Goal: Check status: Check status

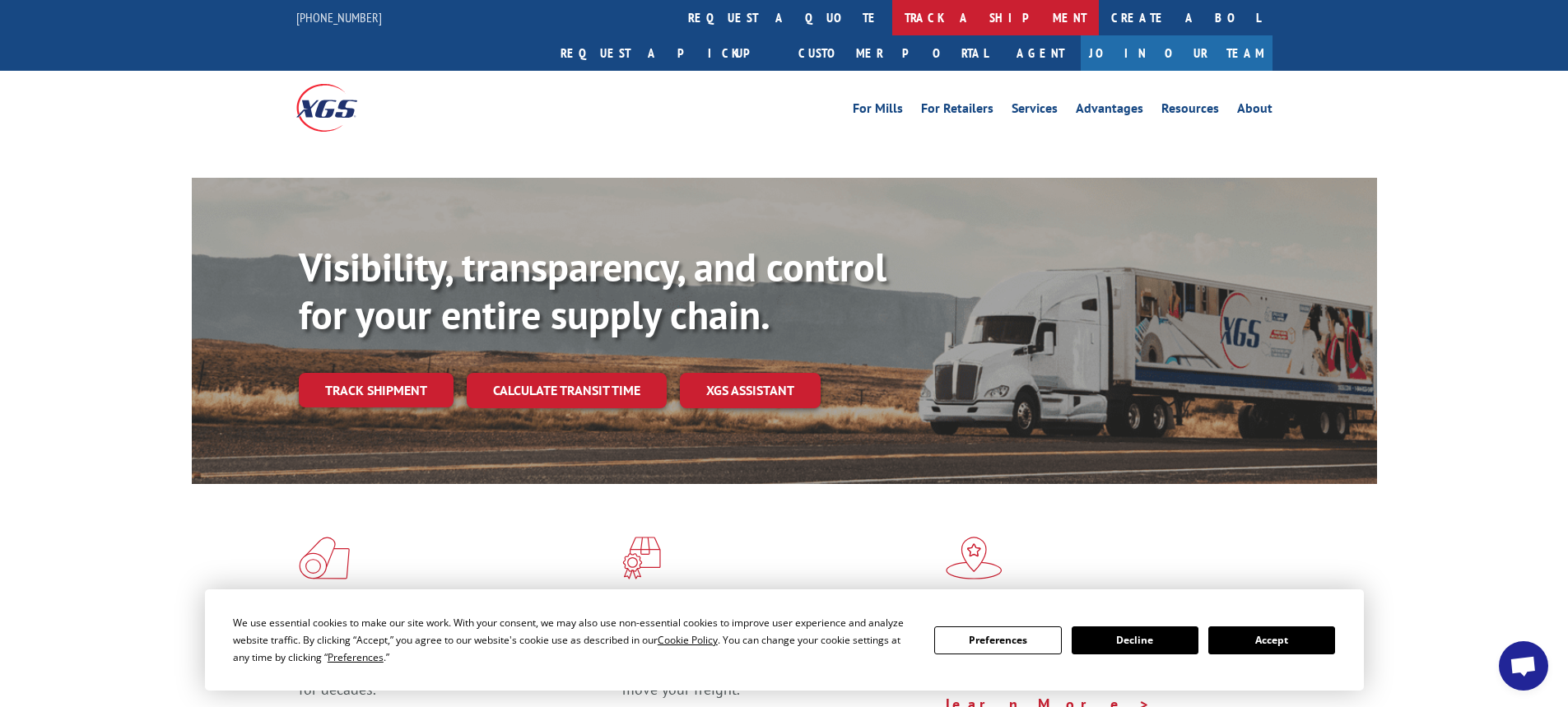
click at [893, 23] on link "track a shipment" at bounding box center [996, 18] width 206 height 36
click at [893, 20] on link "track a shipment" at bounding box center [996, 18] width 206 height 36
click at [1269, 630] on button "Accept" at bounding box center [1271, 640] width 127 height 28
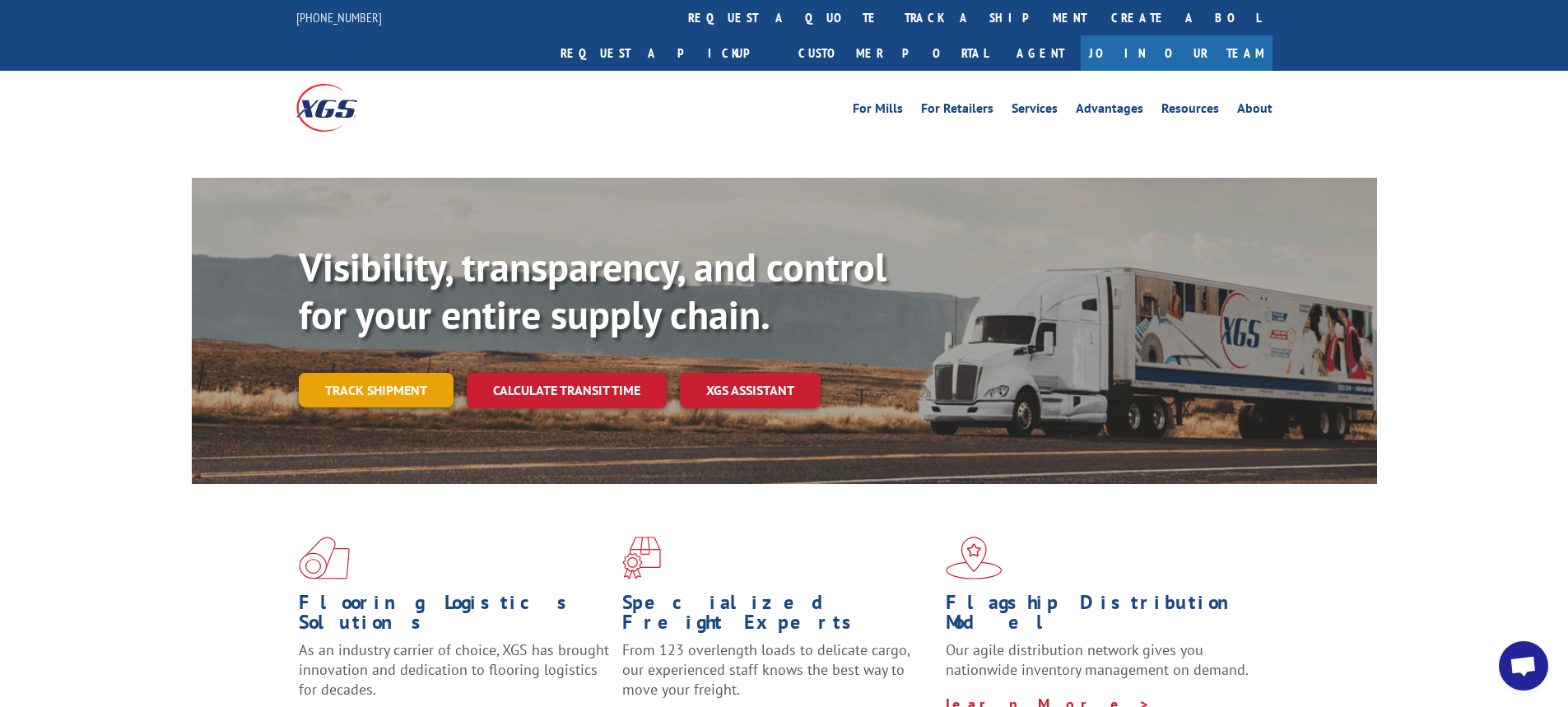
click at [396, 373] on link "Track shipment" at bounding box center [375, 390] width 155 height 35
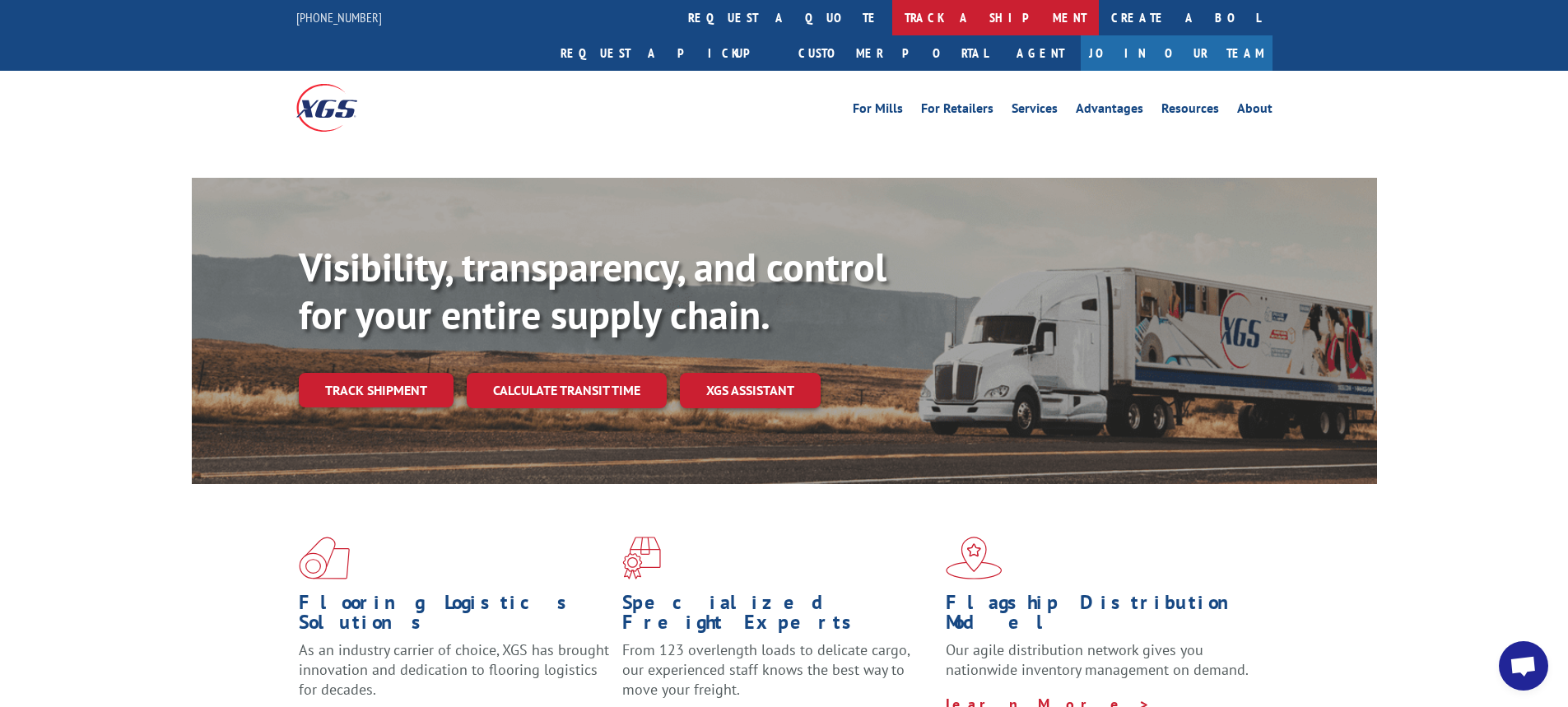
click at [893, 27] on link "track a shipment" at bounding box center [996, 18] width 206 height 36
click at [893, 14] on link "track a shipment" at bounding box center [996, 18] width 206 height 36
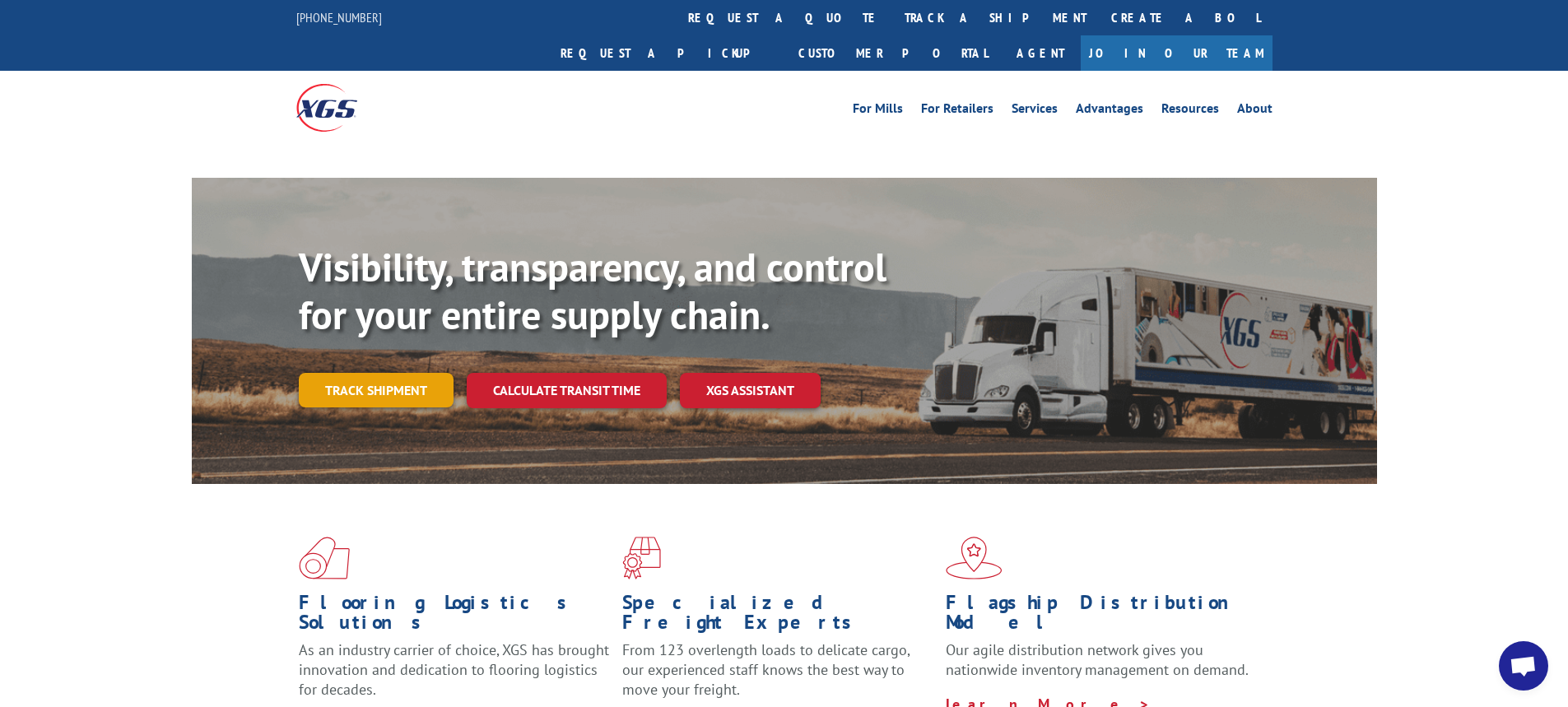
click at [391, 373] on link "Track shipment" at bounding box center [375, 390] width 155 height 35
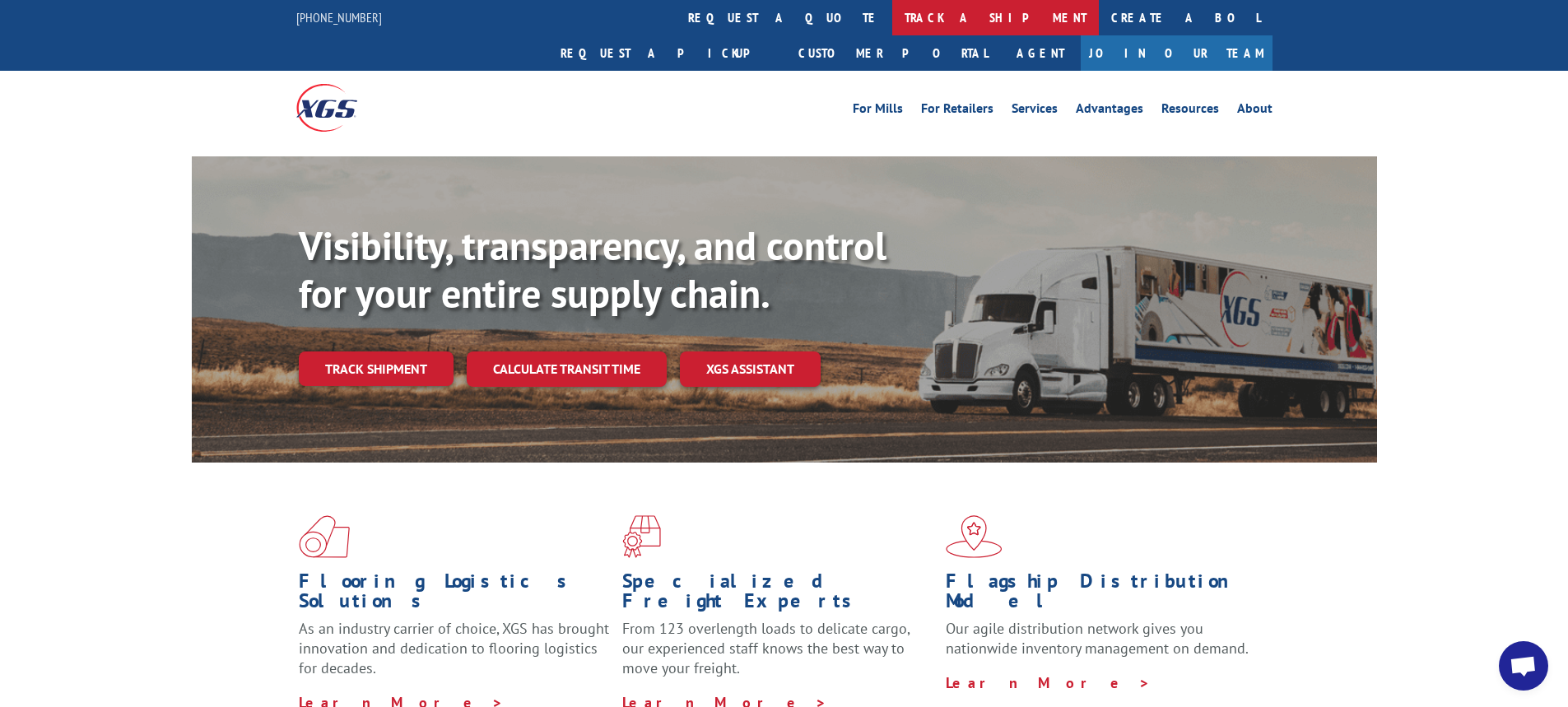
click at [893, 9] on link "track a shipment" at bounding box center [996, 18] width 206 height 36
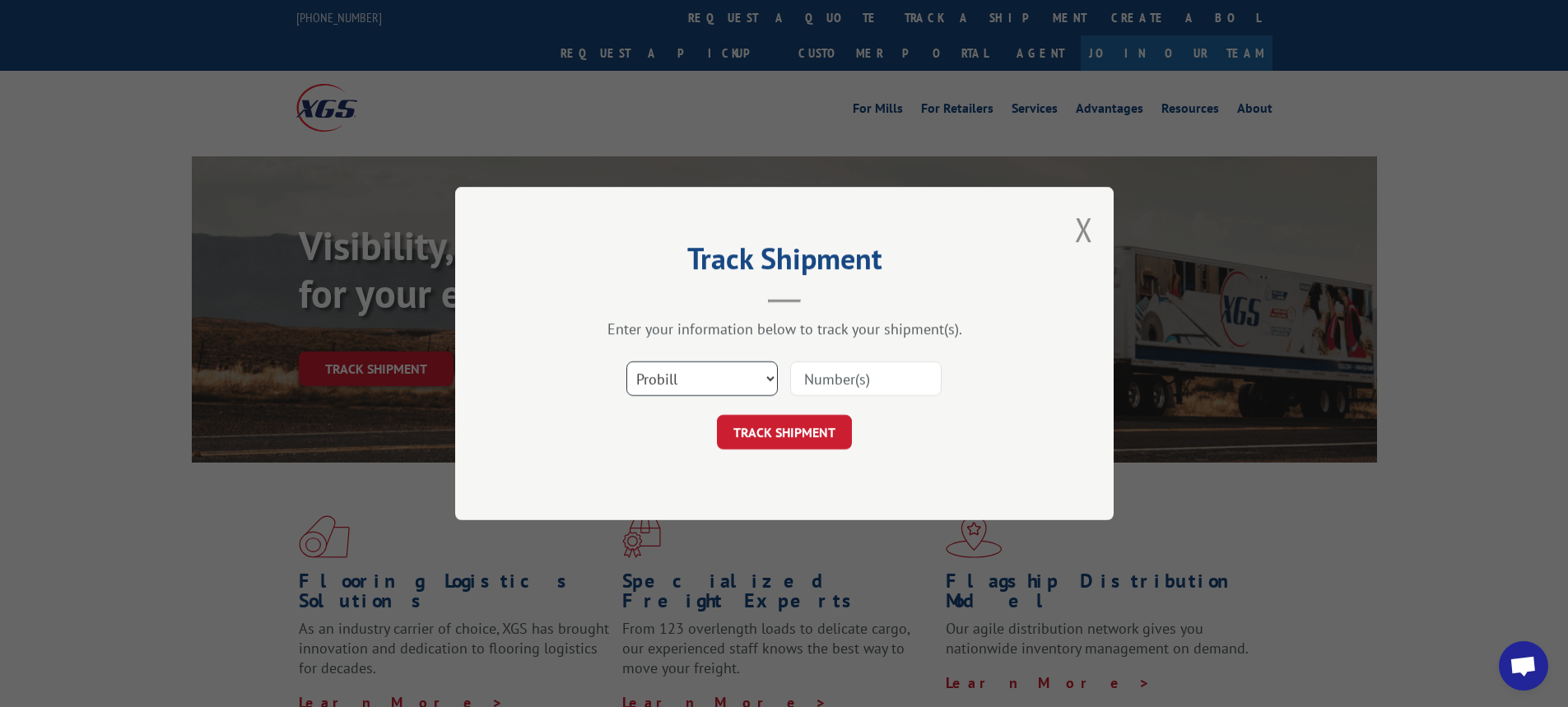
click at [720, 391] on select "Select category... Probill BOL PO" at bounding box center [702, 378] width 151 height 35
select select "bol"
click at [626, 361] on select "Select category... Probill BOL PO" at bounding box center [702, 378] width 151 height 35
click at [889, 376] on input at bounding box center [866, 378] width 151 height 35
paste input "7003225"
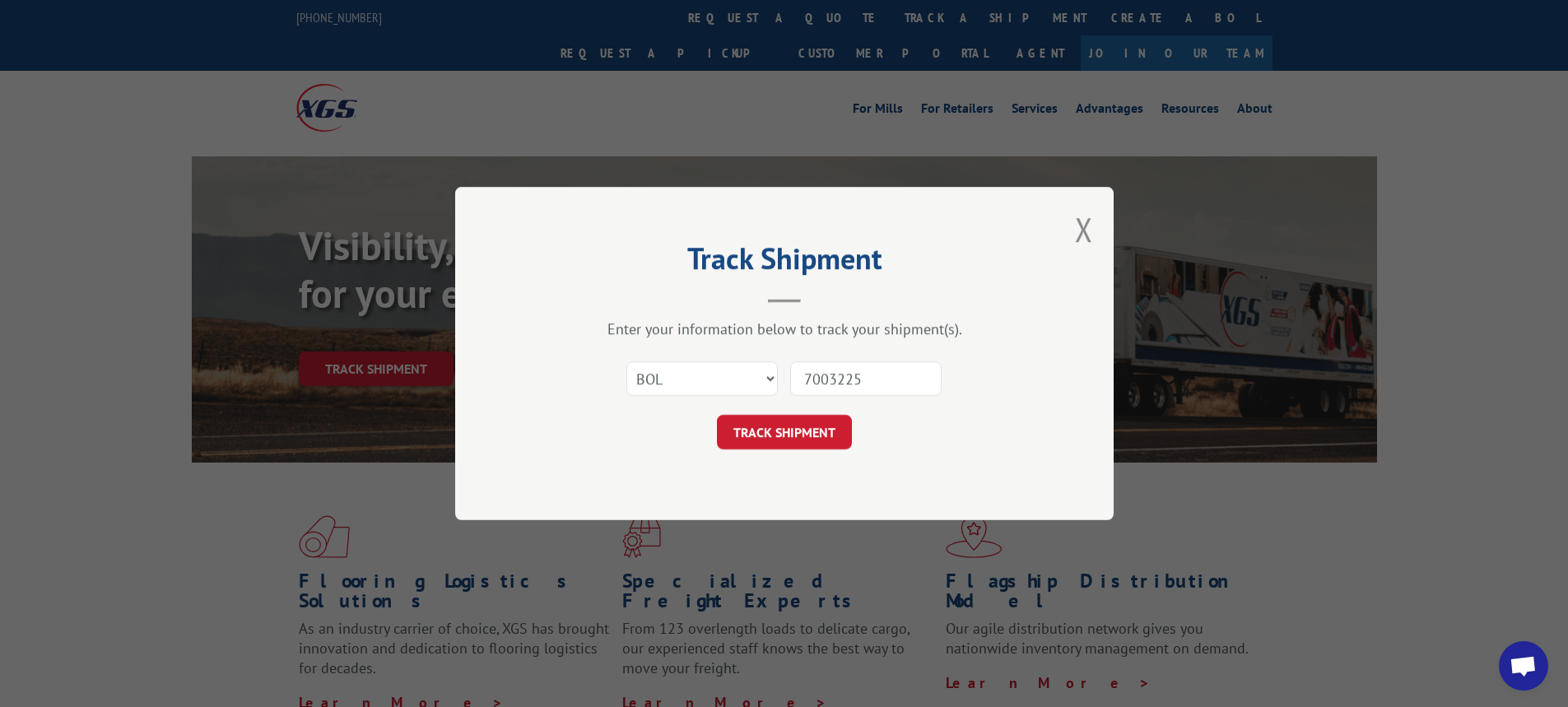
type input "7003225"
click at [781, 452] on div "Track Shipment Enter your information below to track your shipment(s). Select c…" at bounding box center [784, 354] width 658 height 333
click at [783, 438] on button "TRACK SHIPMENT" at bounding box center [784, 432] width 135 height 35
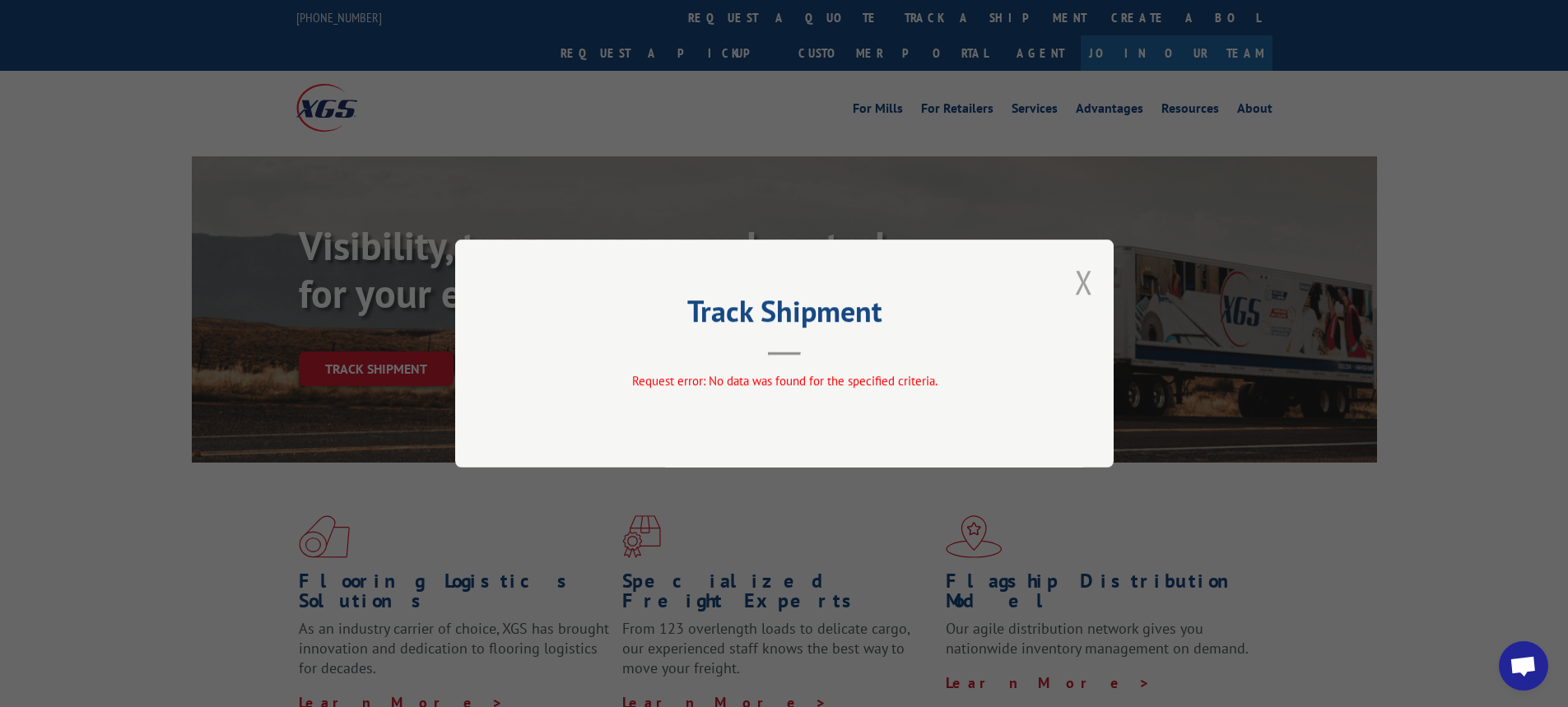
click at [1082, 282] on button "Close modal" at bounding box center [1084, 282] width 18 height 44
